Goal: Information Seeking & Learning: Check status

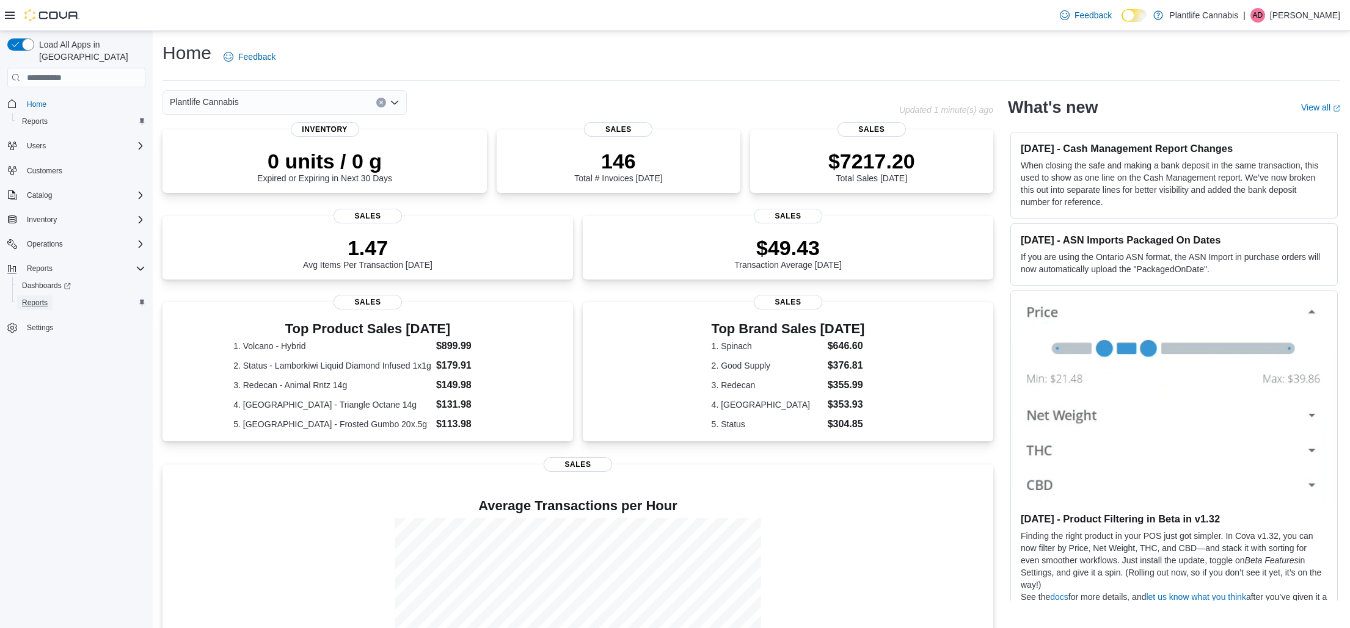
click at [52, 296] on link "Reports" at bounding box center [34, 303] width 35 height 15
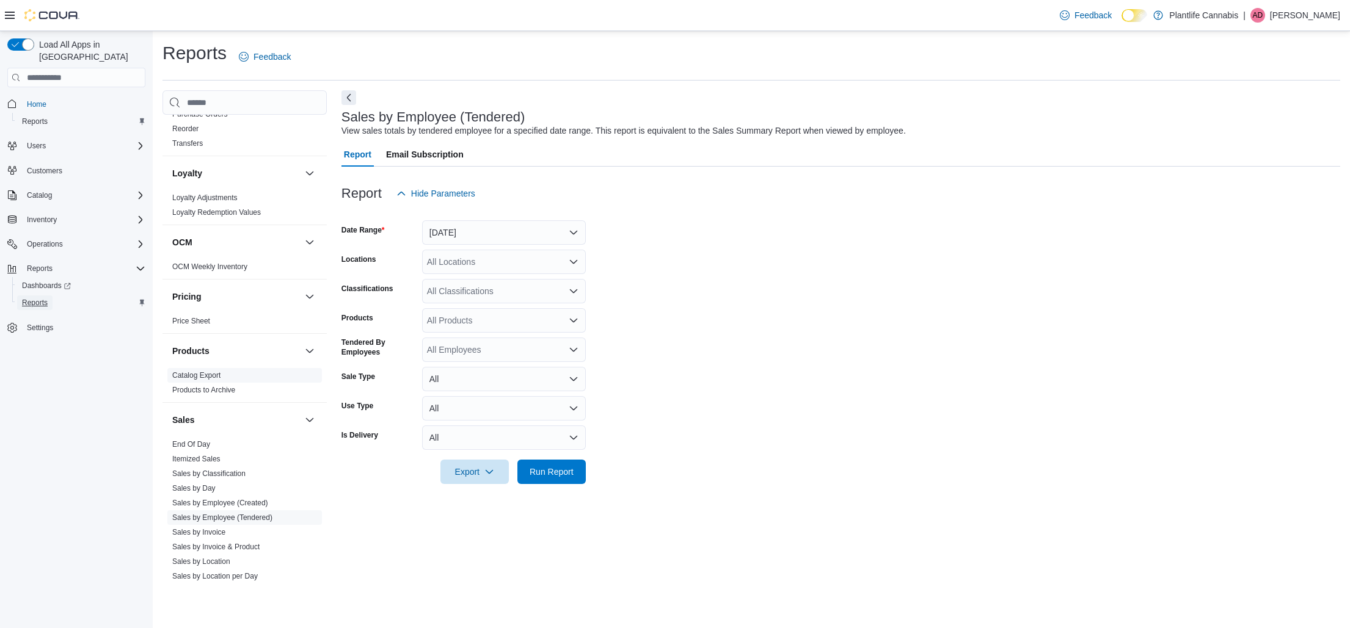
scroll to position [429, 0]
click at [214, 454] on link "Itemized Sales" at bounding box center [196, 455] width 48 height 9
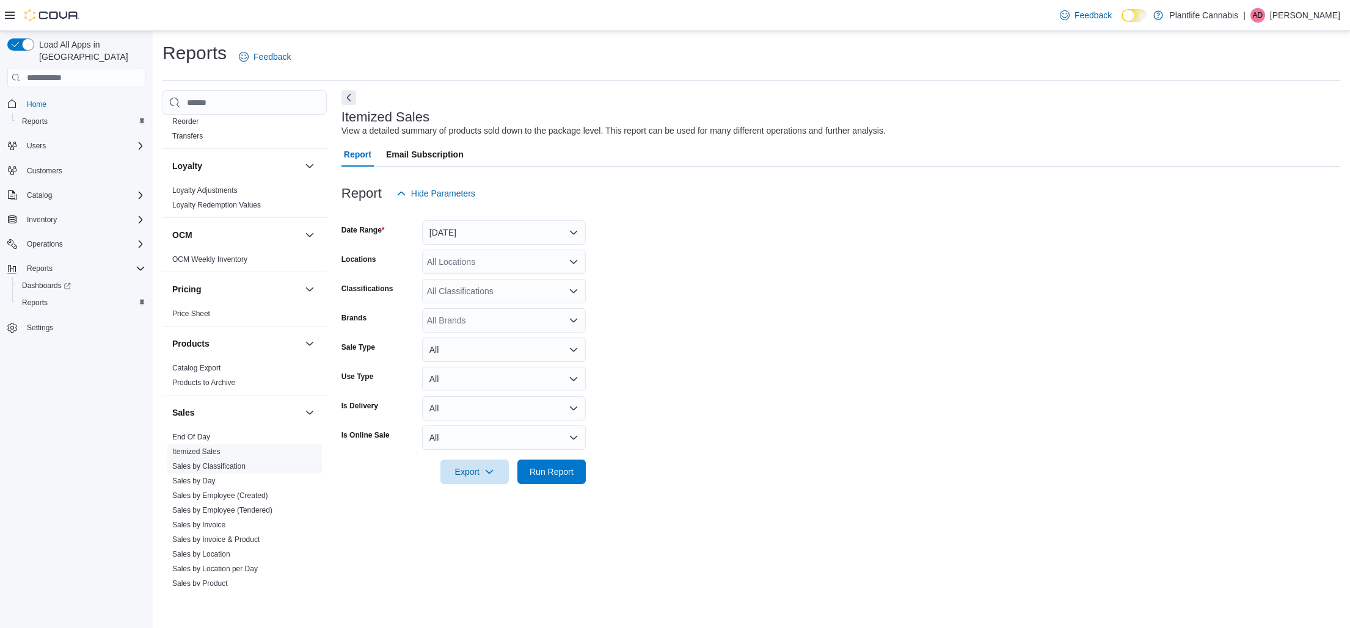
click at [239, 472] on span "Sales by Classification" at bounding box center [244, 466] width 155 height 15
click at [219, 526] on link "Sales by Invoice" at bounding box center [198, 525] width 53 height 9
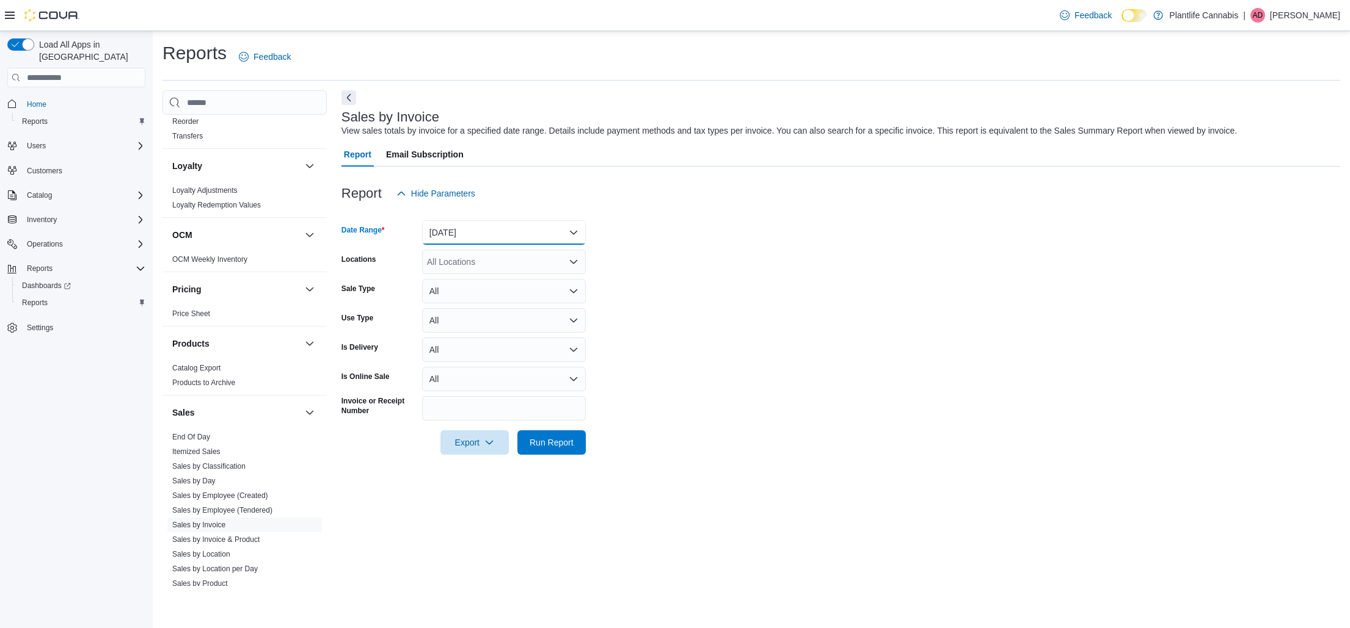
click at [513, 235] on button "Yesterday" at bounding box center [504, 232] width 164 height 24
click at [485, 270] on button "Today" at bounding box center [504, 281] width 164 height 24
click at [487, 264] on div "All Locations" at bounding box center [504, 262] width 164 height 24
type input "***"
click at [518, 285] on span "Calgary - Mahogany Market" at bounding box center [536, 283] width 165 height 12
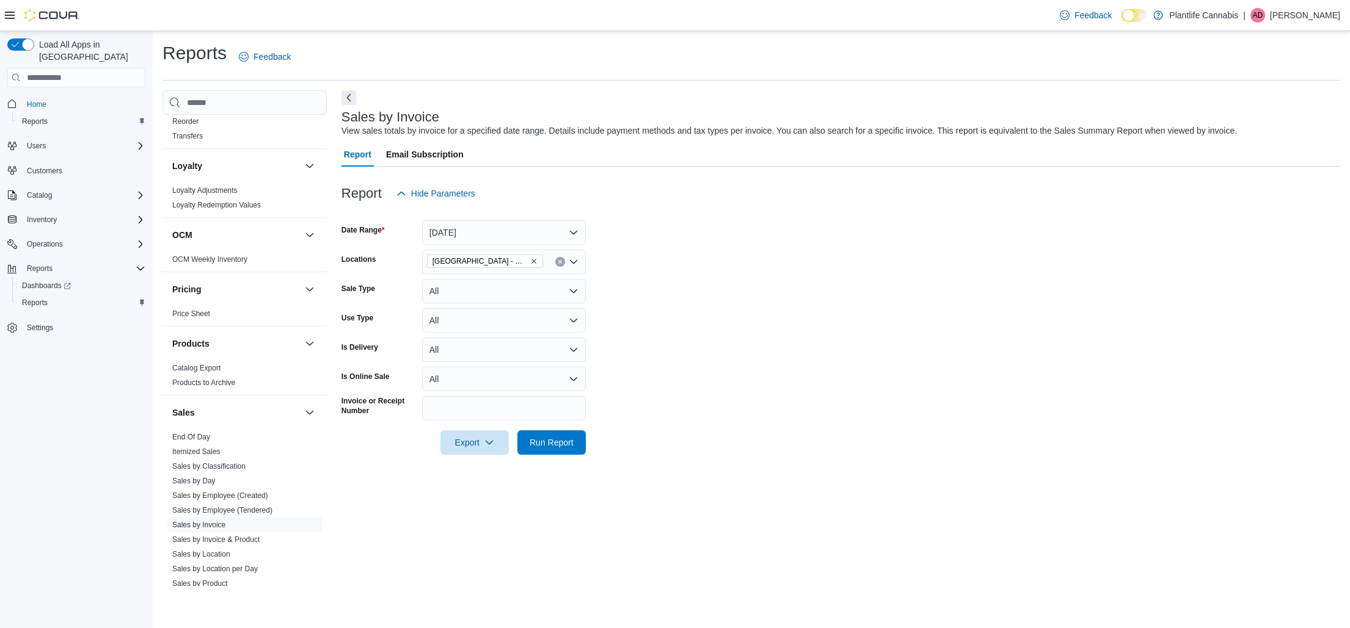
click at [628, 270] on form "Date Range Today Locations Calgary - Mahogany Market Sale Type All Use Type All…" at bounding box center [840, 330] width 999 height 249
click at [566, 445] on span "Run Report" at bounding box center [551, 442] width 44 height 12
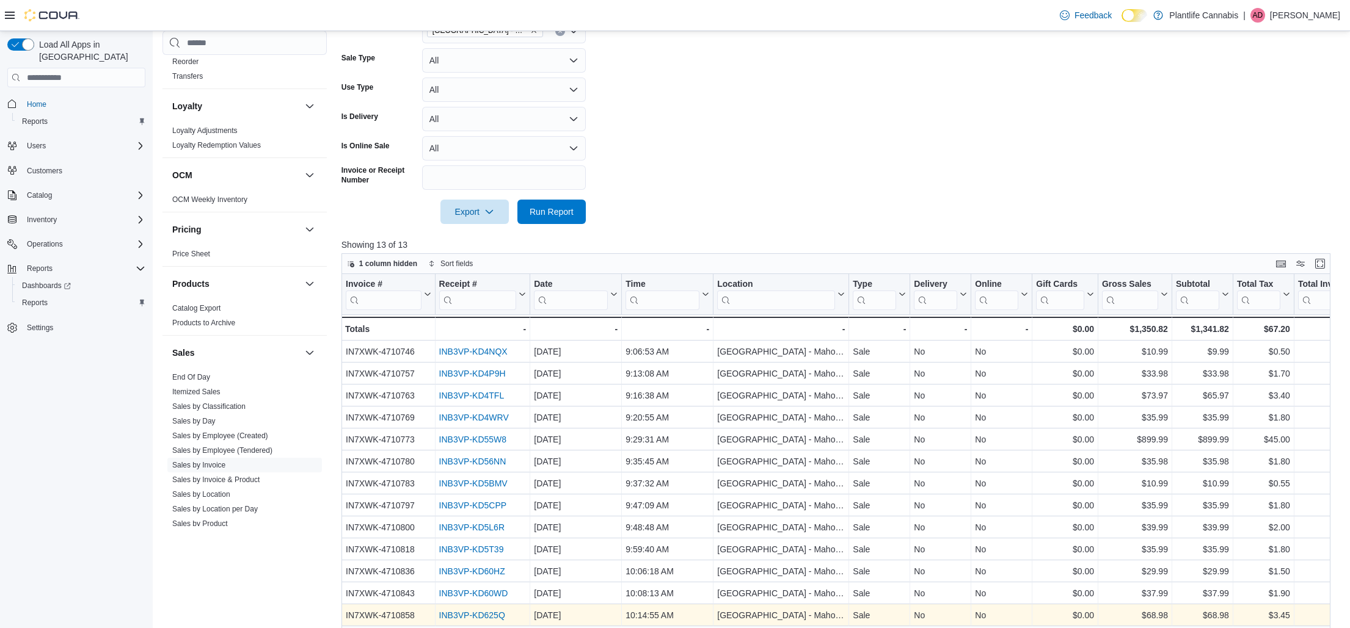
scroll to position [368, 0]
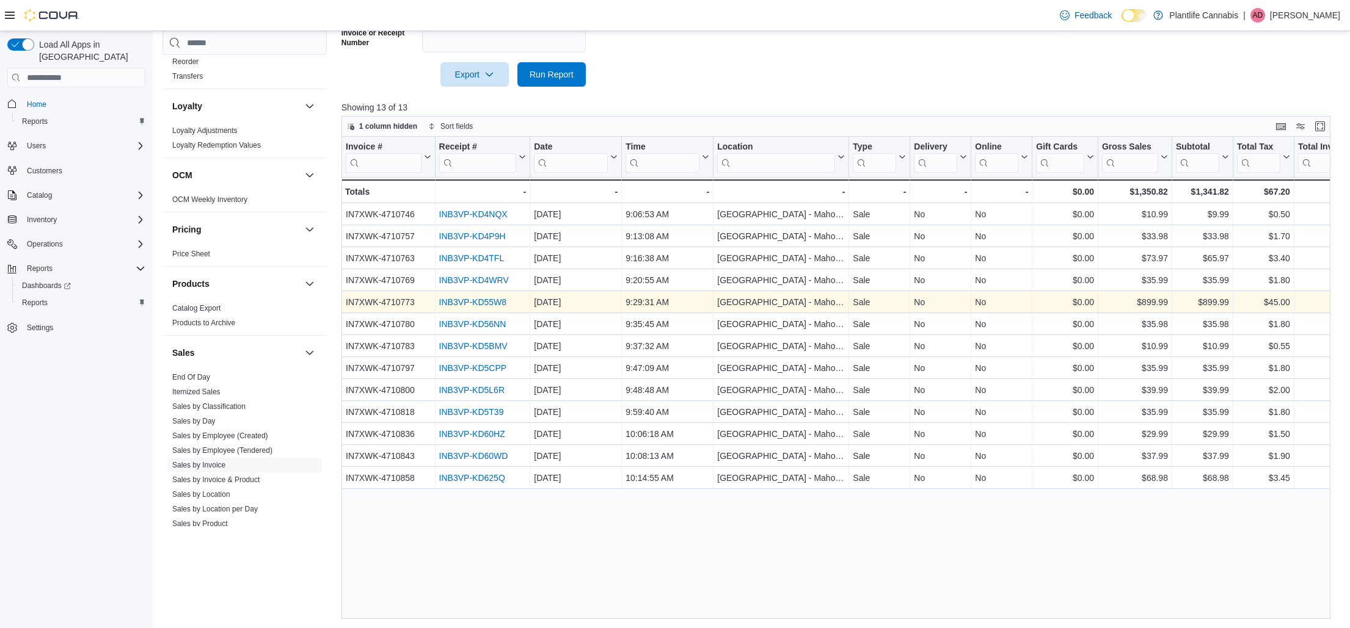
click at [495, 303] on link "INB3VP-KD55W8" at bounding box center [471, 303] width 67 height 10
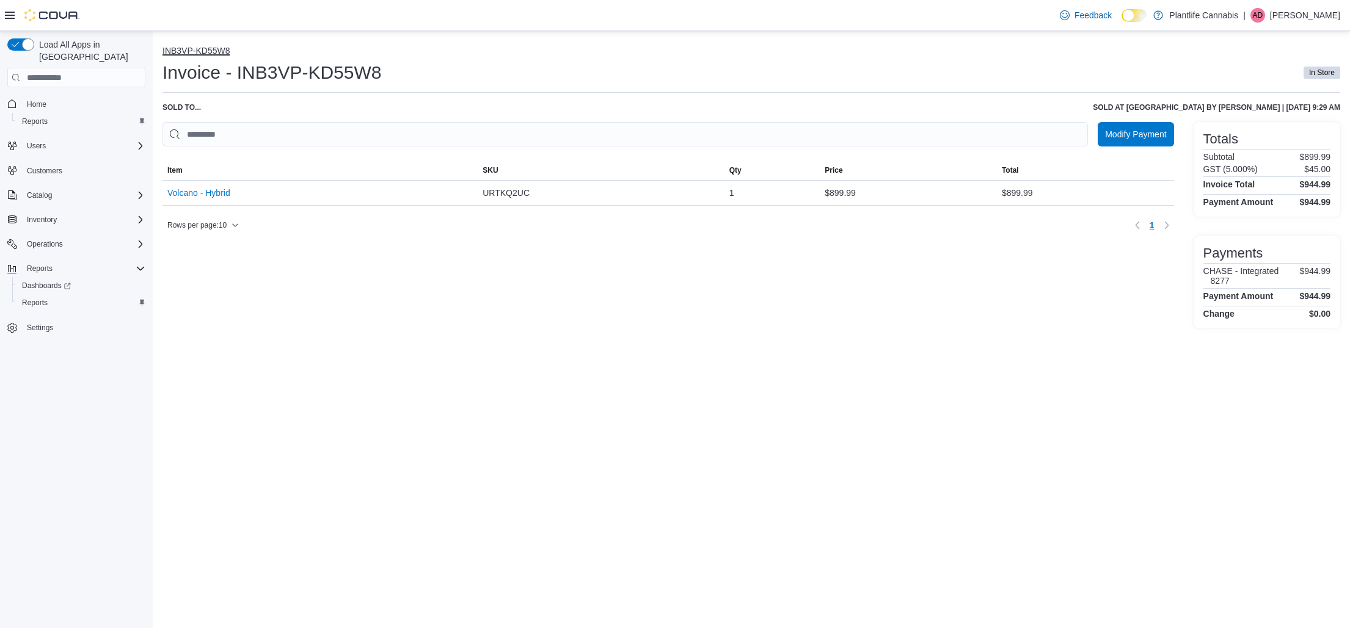
click at [190, 54] on button "INB3VP-KD55W8" at bounding box center [195, 51] width 67 height 10
